Goal: Find contact information: Find contact information

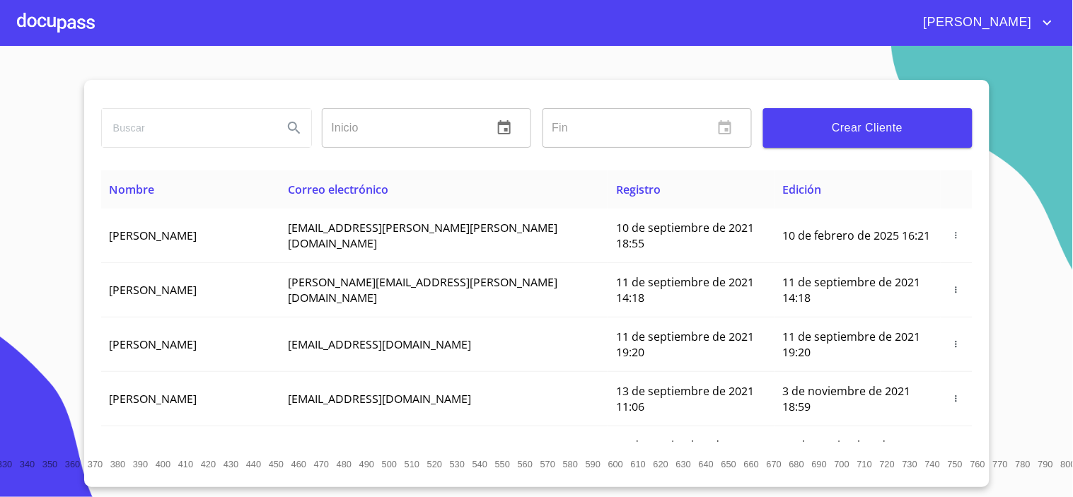
click at [29, 23] on div at bounding box center [56, 22] width 78 height 45
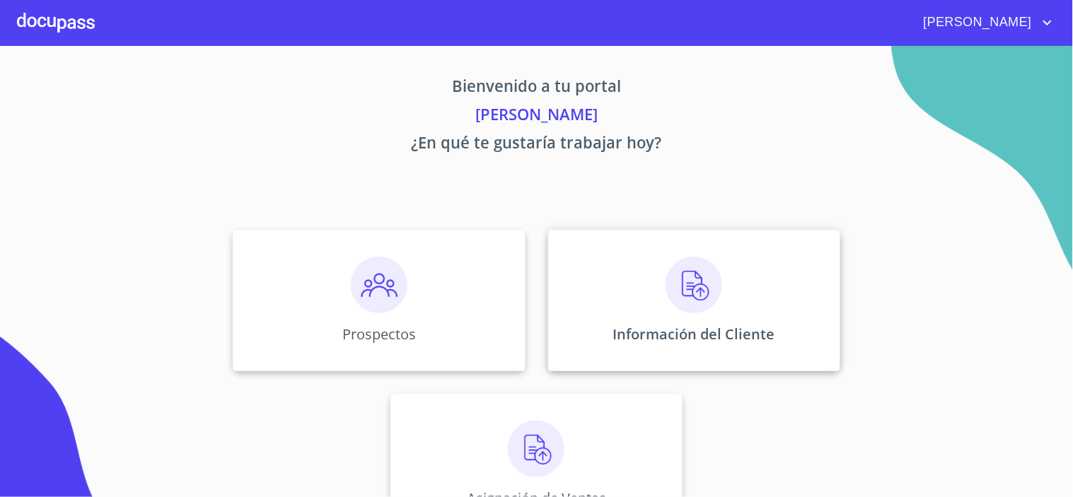
click at [674, 287] on img at bounding box center [694, 285] width 57 height 57
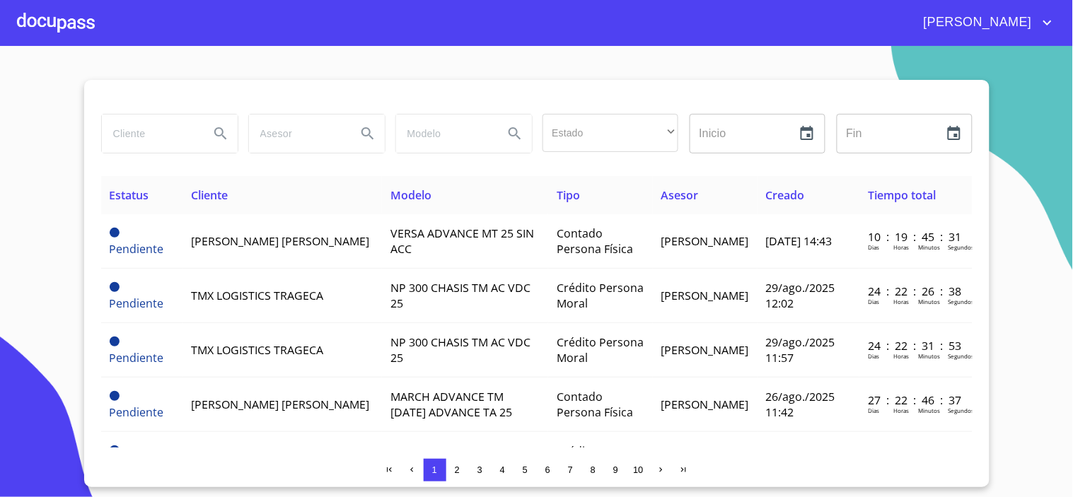
click at [161, 147] on input "search" at bounding box center [150, 134] width 96 height 38
type input "[PERSON_NAME]"
click at [223, 140] on icon "Search" at bounding box center [220, 133] width 17 height 17
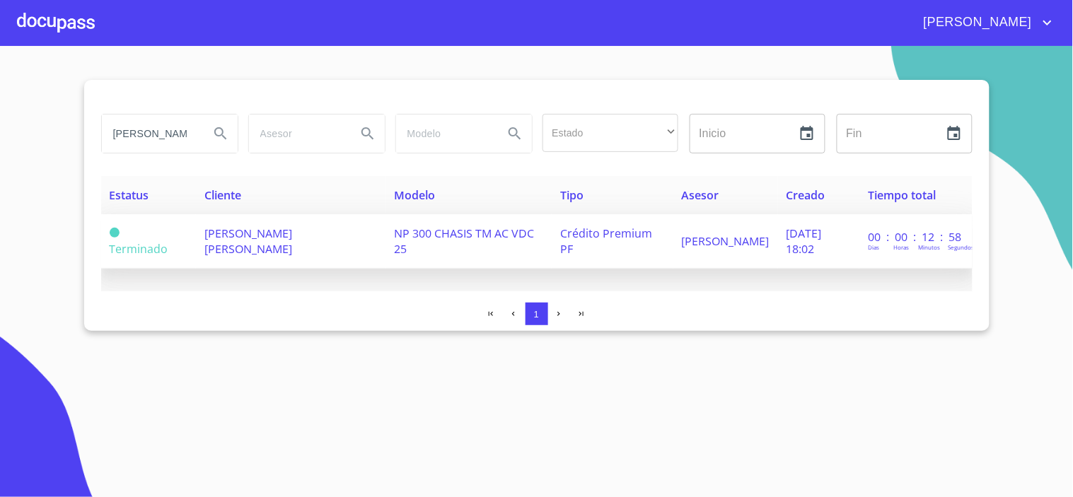
click at [244, 241] on span "[PERSON_NAME] [PERSON_NAME]" at bounding box center [248, 241] width 88 height 31
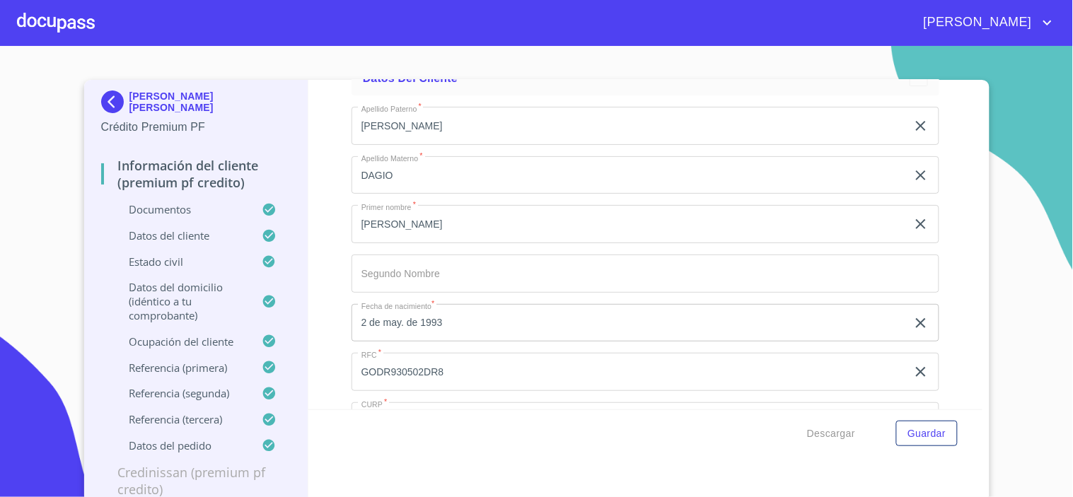
scroll to position [4560, 0]
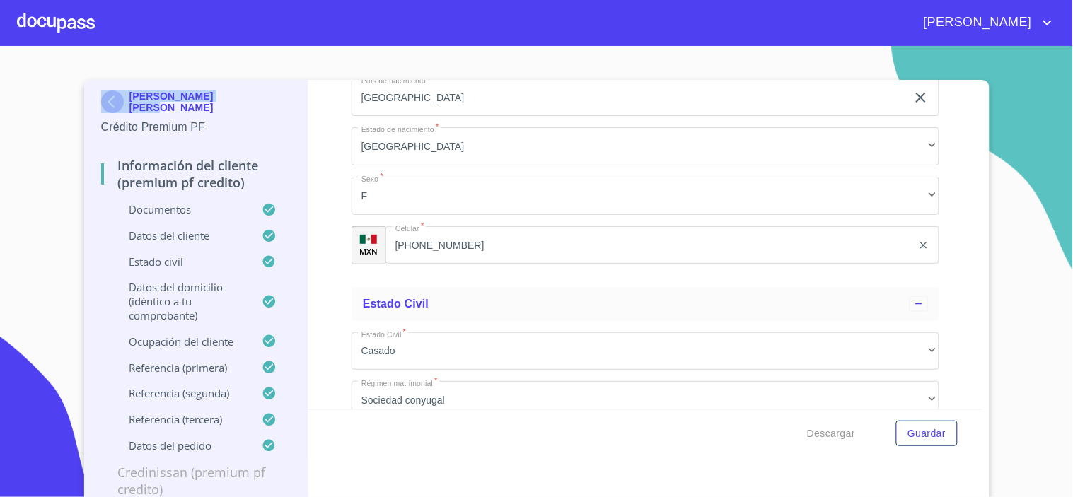
drag, startPoint x: 243, startPoint y: 105, endPoint x: 124, endPoint y: 109, distance: 119.7
click at [124, 109] on div "[PERSON_NAME] [PERSON_NAME]" at bounding box center [196, 105] width 190 height 28
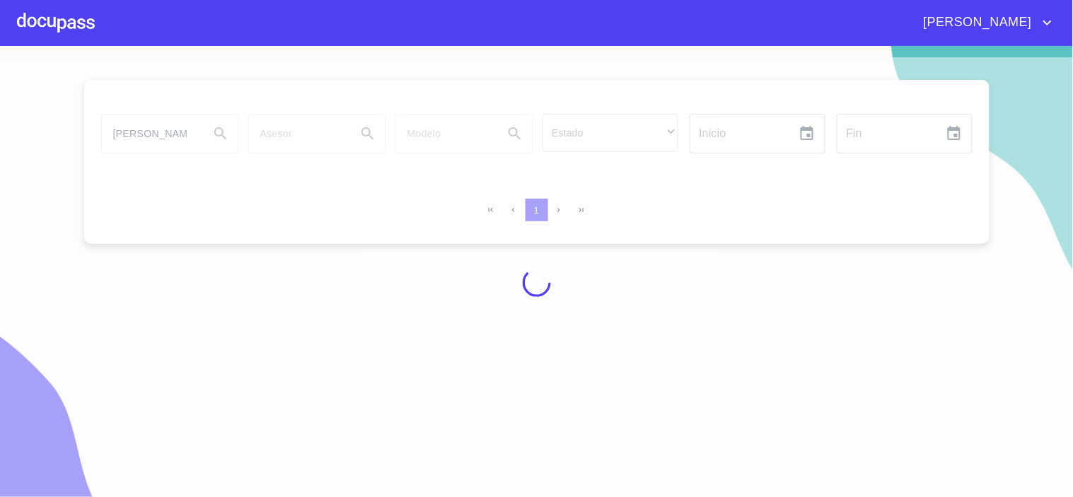
drag, startPoint x: 50, startPoint y: 29, endPoint x: 59, endPoint y: 33, distance: 10.1
click at [59, 33] on div at bounding box center [56, 22] width 78 height 45
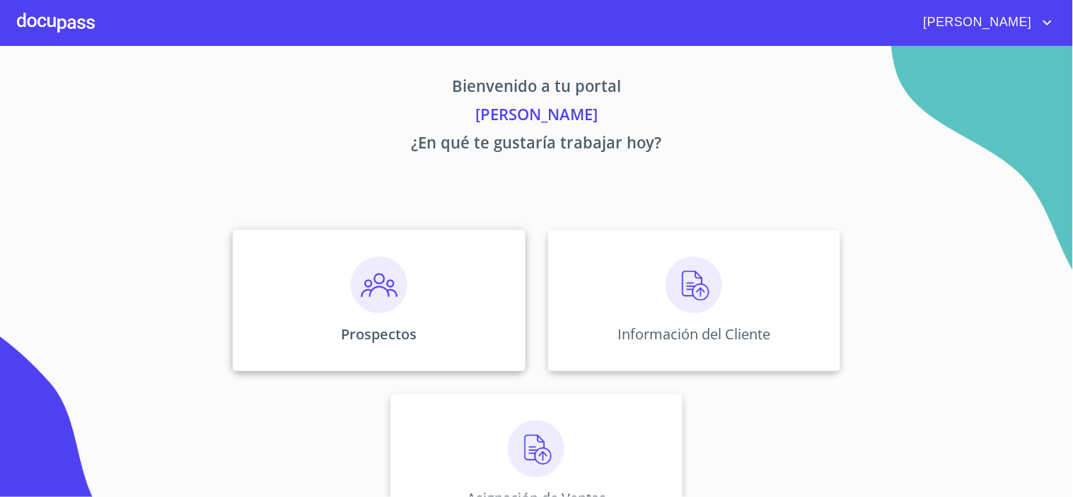
click at [366, 308] on img at bounding box center [379, 285] width 57 height 57
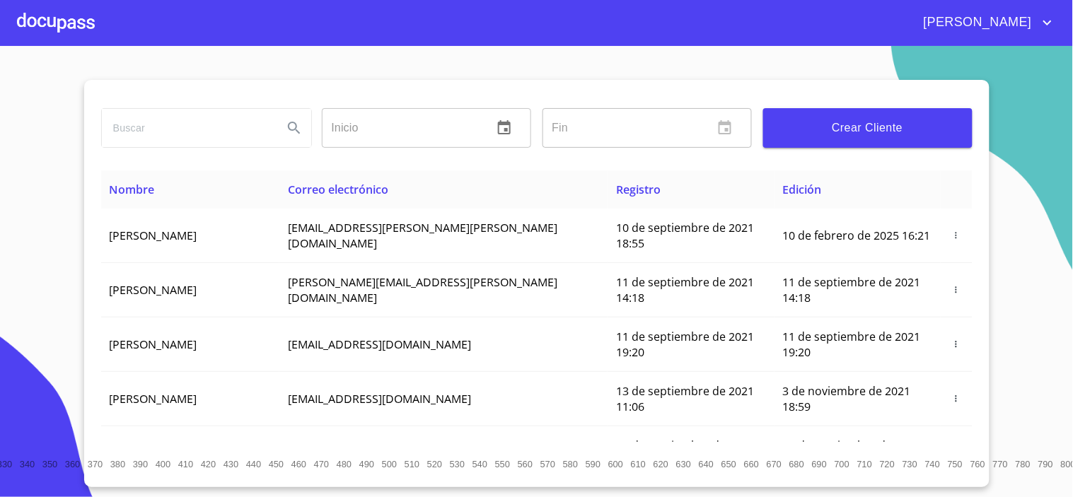
click at [151, 103] on div at bounding box center [206, 128] width 221 height 51
click at [136, 126] on input "search" at bounding box center [187, 128] width 170 height 38
type input "r"
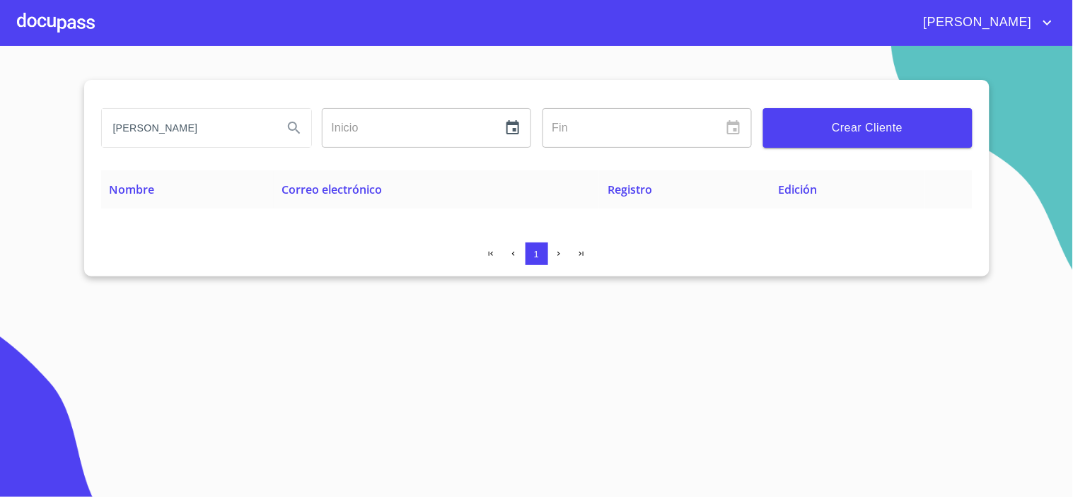
click at [291, 127] on icon "Search" at bounding box center [294, 128] width 17 height 17
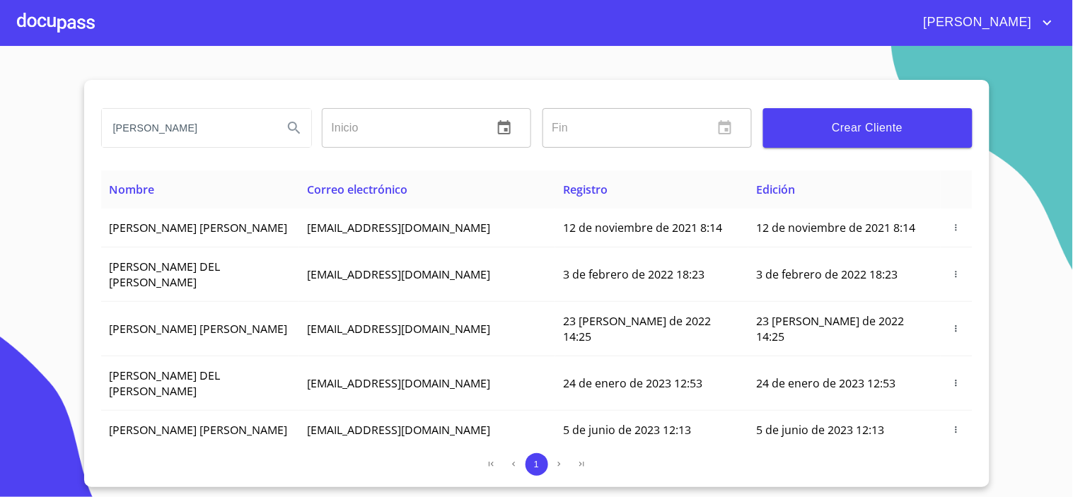
click at [211, 134] on input "[PERSON_NAME]" at bounding box center [187, 128] width 170 height 38
type input "[PERSON_NAME]"
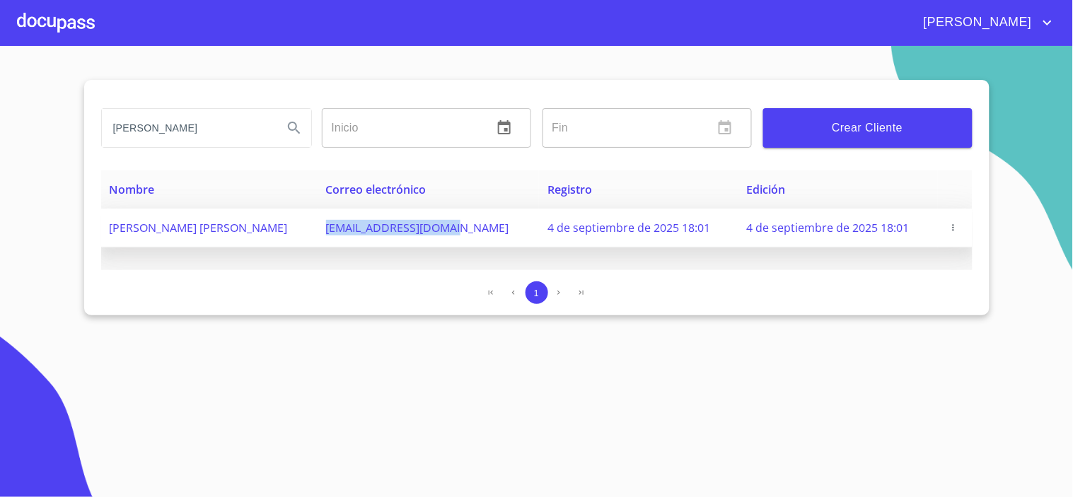
drag, startPoint x: 295, startPoint y: 229, endPoint x: 434, endPoint y: 224, distance: 139.5
click at [434, 224] on td "[EMAIL_ADDRESS][DOMAIN_NAME]" at bounding box center [429, 228] width 222 height 39
copy span "[EMAIL_ADDRESS][DOMAIN_NAME]"
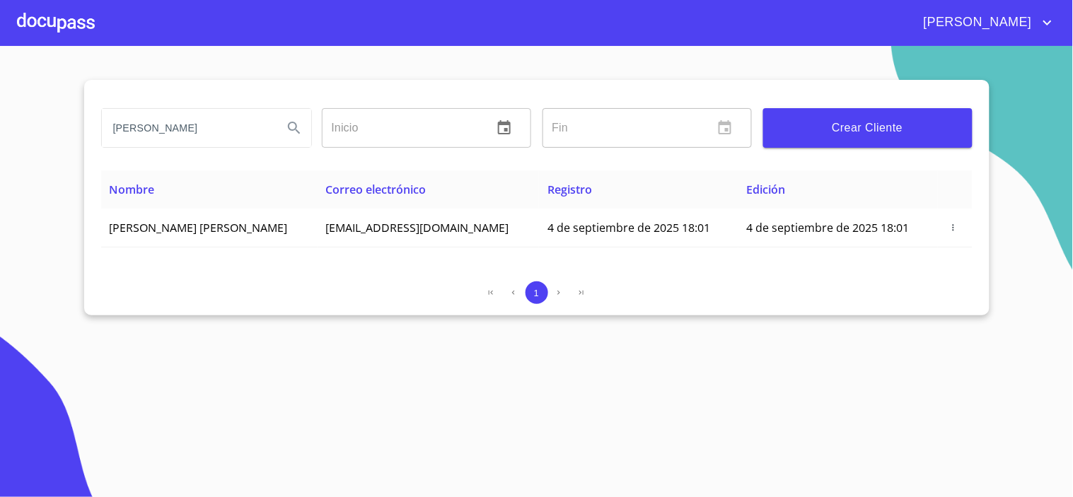
click at [69, 24] on div at bounding box center [56, 22] width 78 height 45
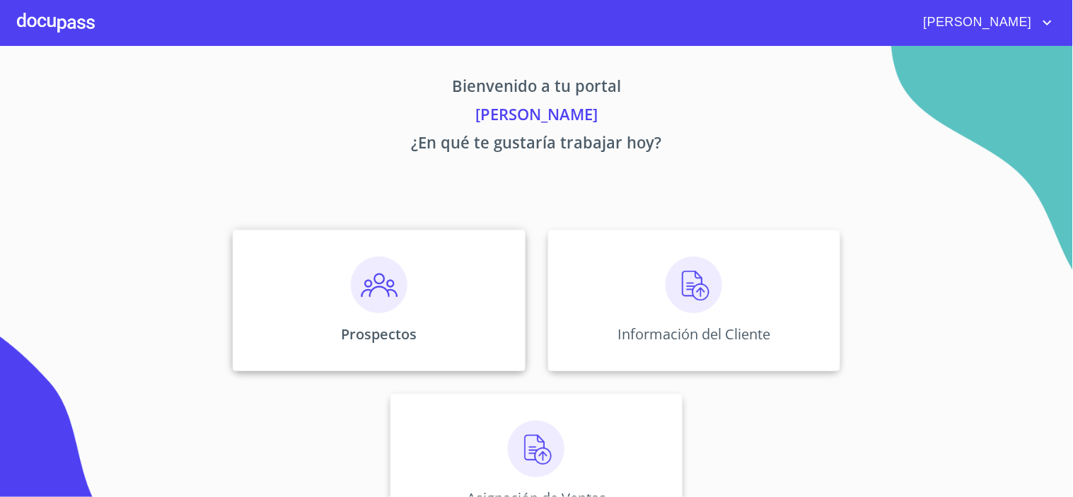
click at [371, 317] on div "Prospectos" at bounding box center [379, 301] width 292 height 142
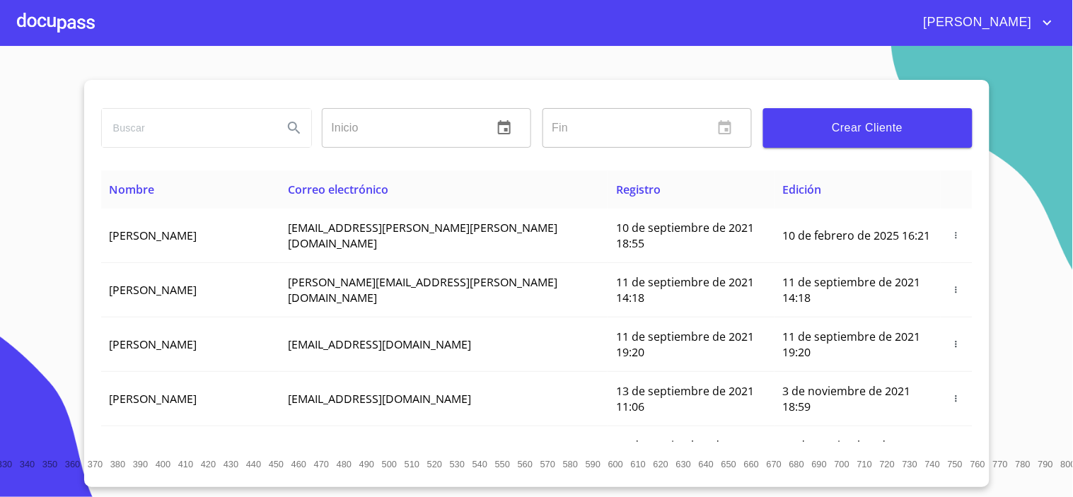
click at [62, 22] on div at bounding box center [56, 22] width 78 height 45
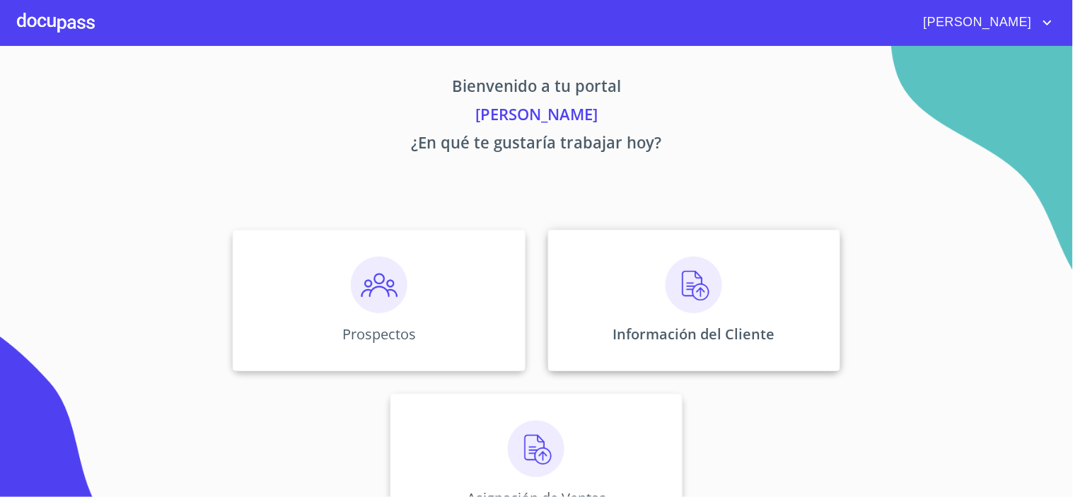
click at [705, 313] on div "Información del Cliente" at bounding box center [694, 301] width 292 height 142
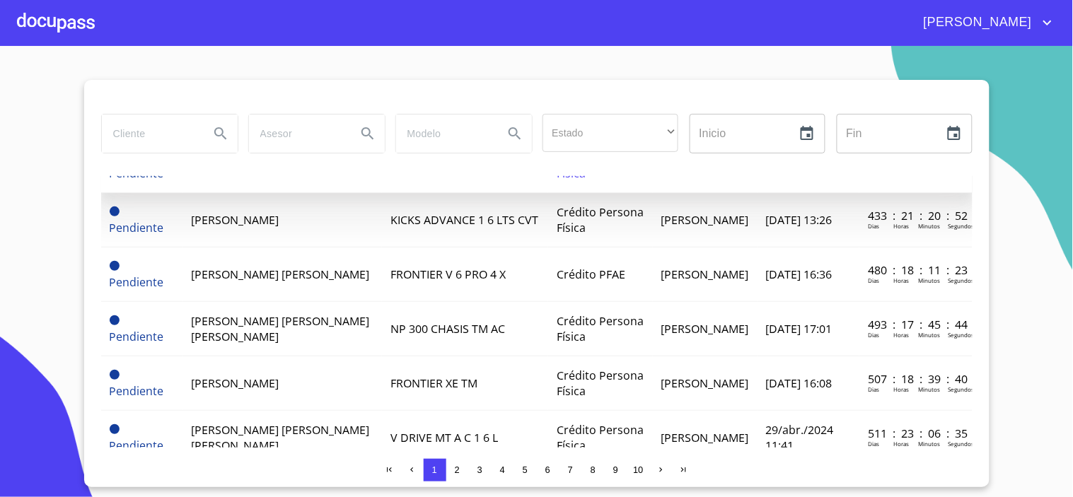
scroll to position [1132, 0]
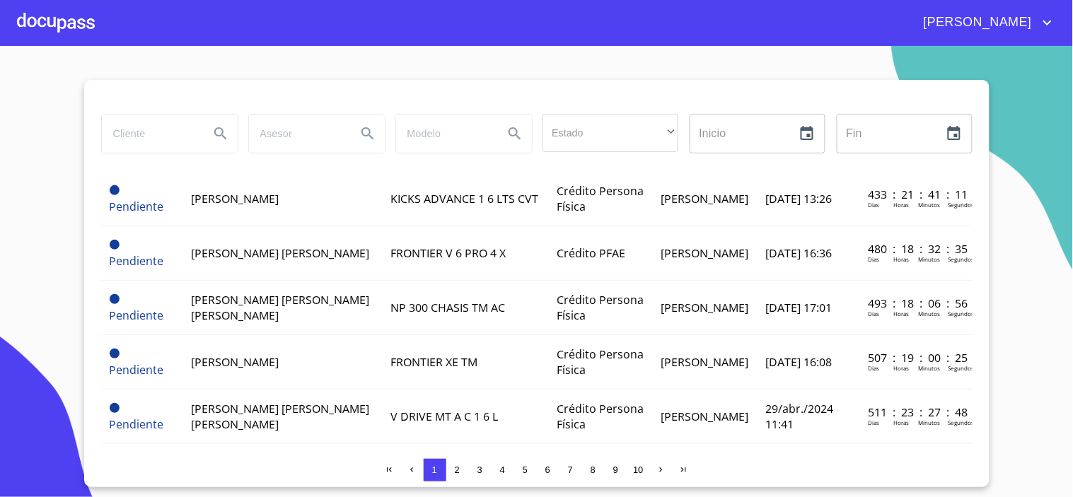
click at [1009, 168] on section "Estado ​ ​ Inicio ​ Fin ​ Estatus Cliente Modelo Tipo Asesor Creado Tiempo tota…" at bounding box center [536, 271] width 1073 height 451
click at [75, 103] on section "Estado ​ ​ Inicio ​ Fin ​ Estatus Cliente Modelo Tipo Asesor Creado Tiempo tota…" at bounding box center [536, 271] width 1073 height 451
